Goal: Information Seeking & Learning: Learn about a topic

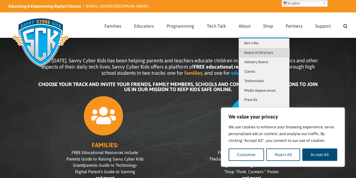
click at [251, 52] on span "Board of Directors" at bounding box center [258, 52] width 29 height 4
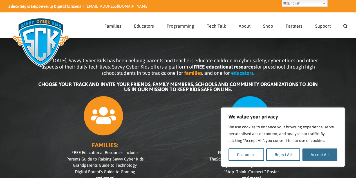
click at [319, 151] on button "Accept All" at bounding box center [319, 154] width 35 height 12
checkbox input "true"
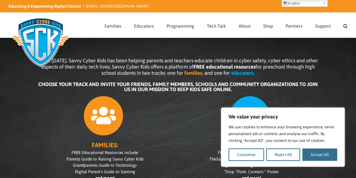
checkbox input "true"
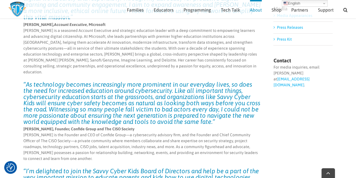
scroll to position [183, 0]
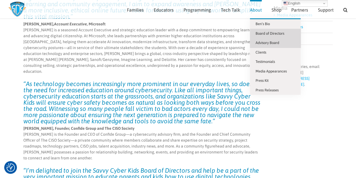
click at [264, 43] on span "Advisory Board" at bounding box center [267, 43] width 24 height 4
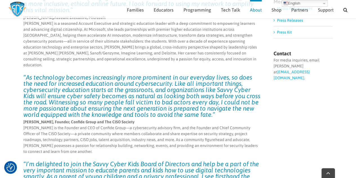
scroll to position [192, 0]
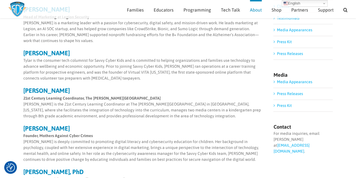
scroll to position [24, 0]
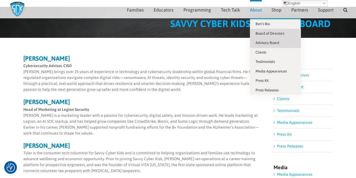
click at [267, 32] on span "Board of Directors" at bounding box center [269, 33] width 29 height 4
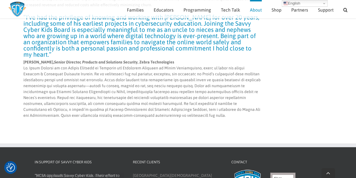
scroll to position [1774, 0]
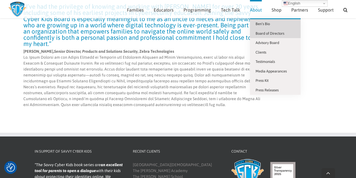
click at [256, 22] on span "Ben’s Bio" at bounding box center [262, 24] width 14 height 4
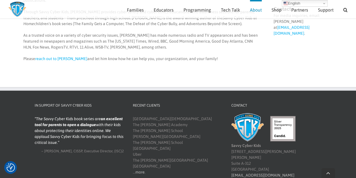
scroll to position [235, 0]
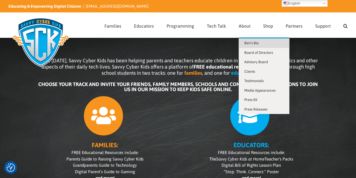
click at [250, 41] on span "Ben’s Bio" at bounding box center [251, 43] width 14 height 4
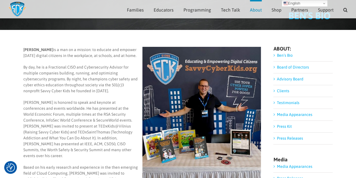
scroll to position [33, 0]
